Goal: Find specific page/section: Find specific page/section

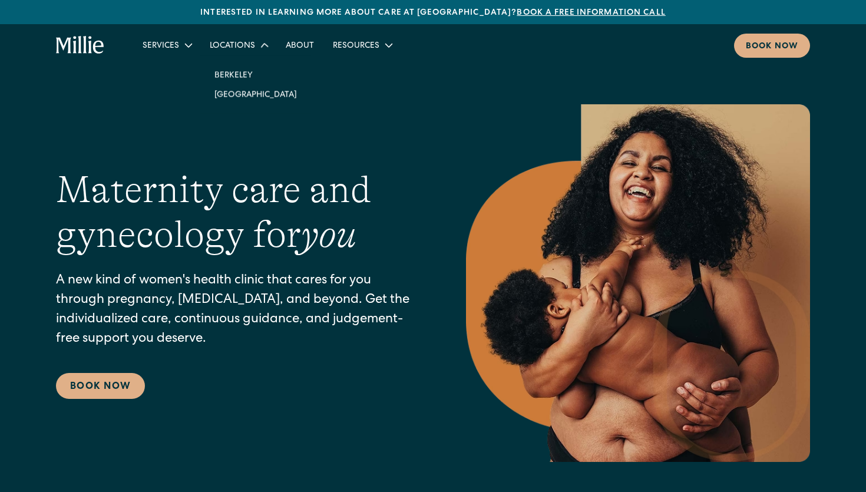
click at [260, 47] on icon at bounding box center [264, 44] width 15 height 15
click at [260, 47] on icon at bounding box center [264, 45] width 8 height 4
click at [229, 92] on link "[GEOGRAPHIC_DATA]" at bounding box center [255, 93] width 101 height 19
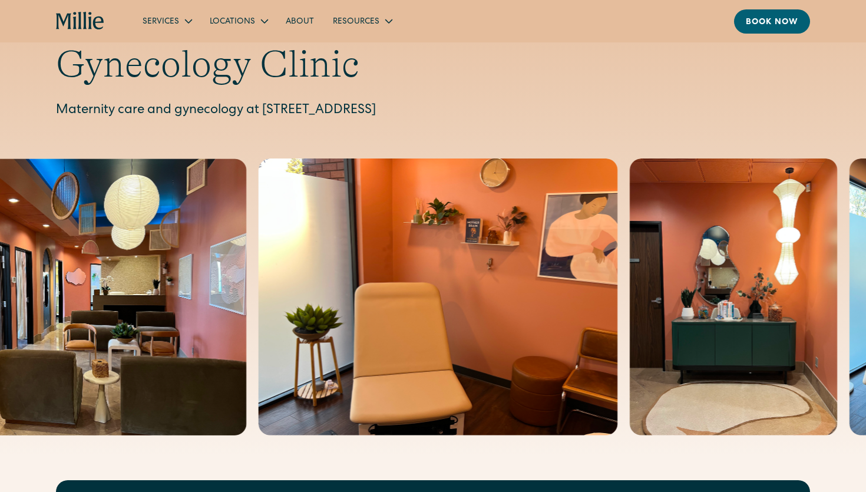
scroll to position [67, 0]
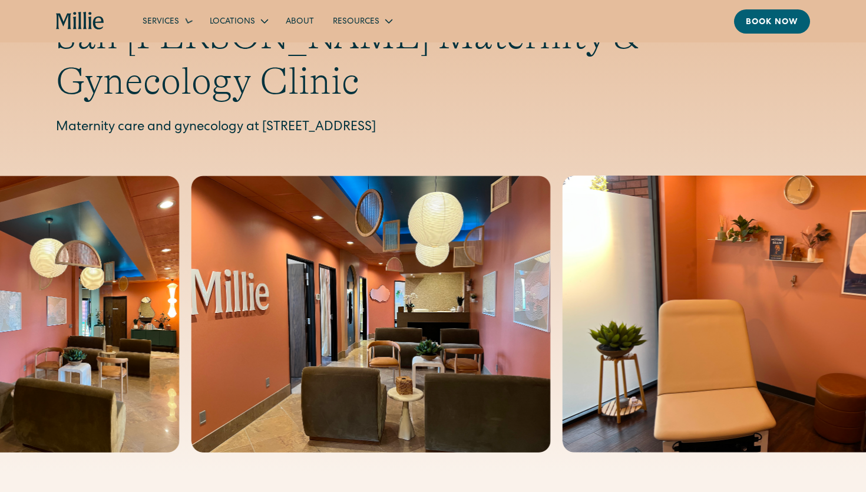
click at [88, 28] on icon "home" at bounding box center [80, 21] width 49 height 19
